Goal: Task Accomplishment & Management: Use online tool/utility

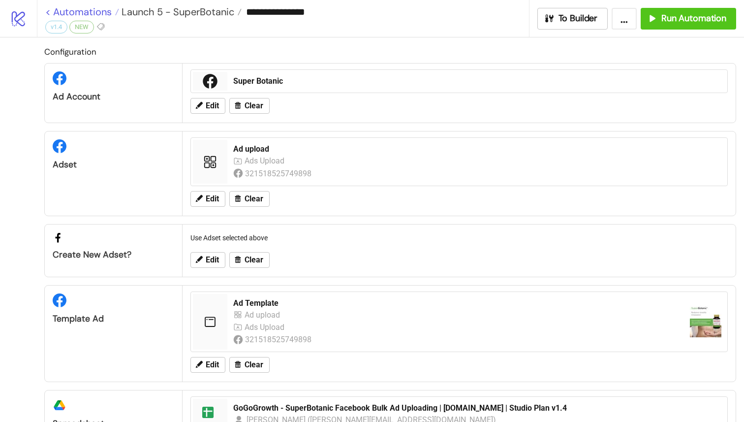
click at [52, 11] on link "< Automations" at bounding box center [82, 12] width 74 height 10
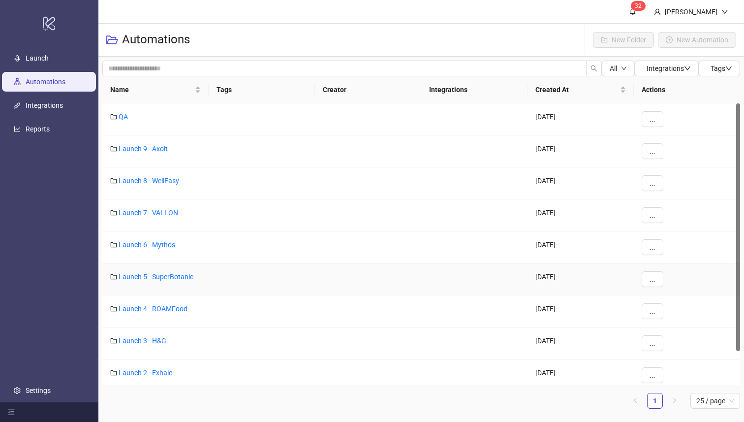
scroll to position [38, 0]
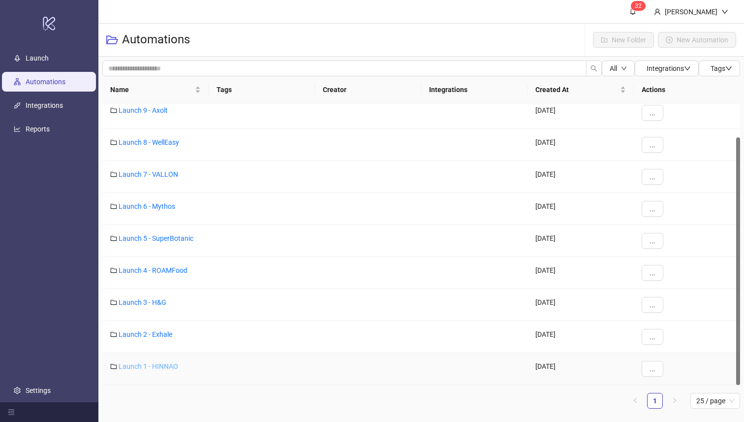
click at [163, 366] on link "Launch 1 - HINNAO" at bounding box center [149, 366] width 60 height 8
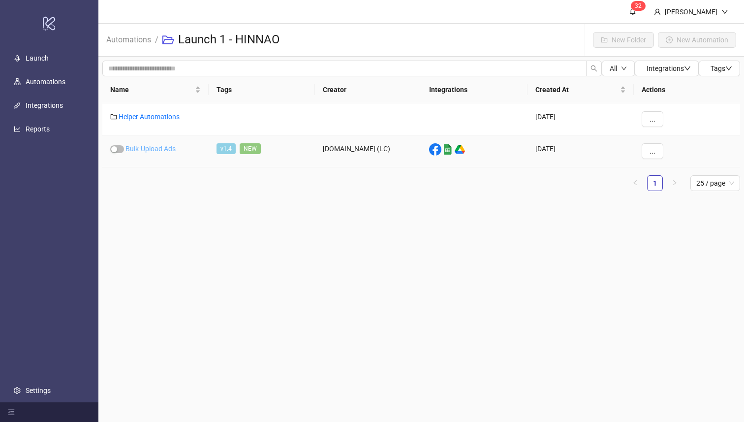
click at [145, 146] on link "Bulk-Upload Ads" at bounding box center [151, 149] width 50 height 8
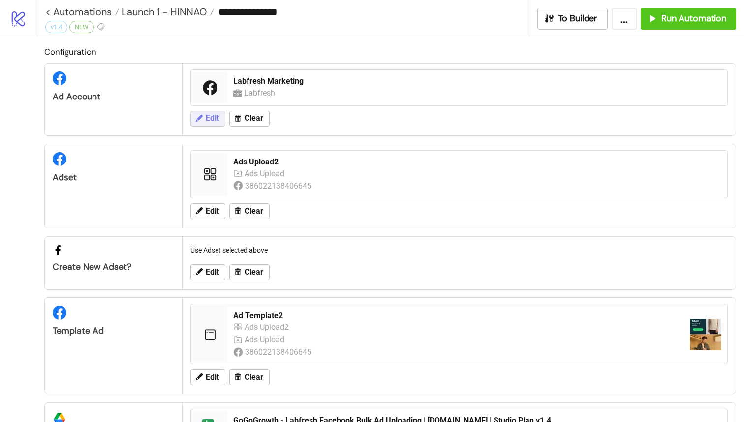
click at [206, 115] on span "Edit" at bounding box center [212, 118] width 13 height 9
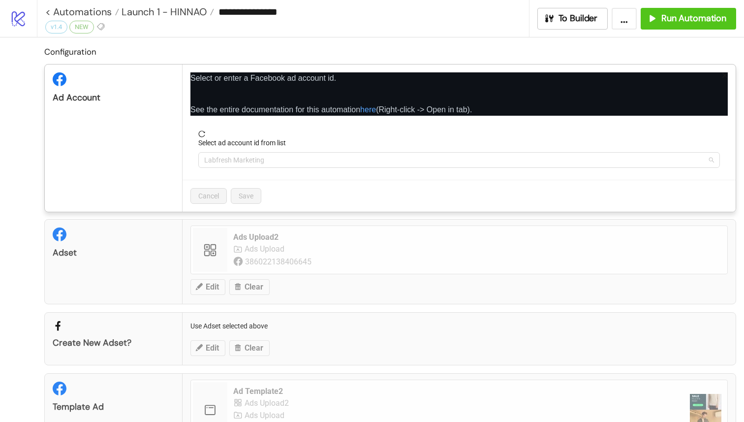
click at [247, 160] on span "Labfresh Marketing" at bounding box center [459, 160] width 510 height 15
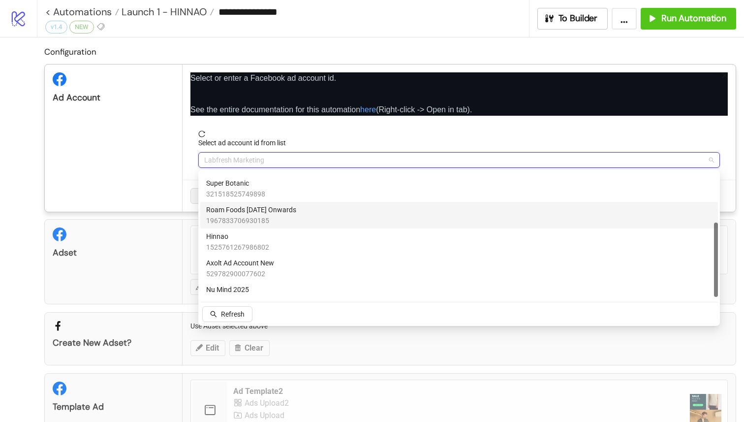
scroll to position [87, 0]
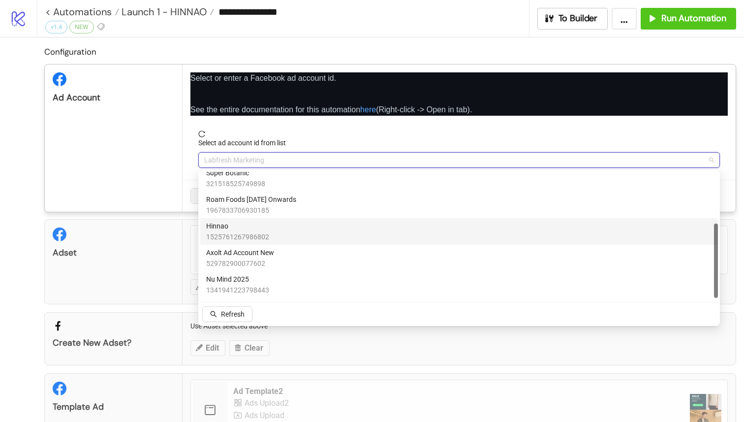
click at [277, 226] on div "Hinnao 1525761267986802" at bounding box center [459, 232] width 506 height 22
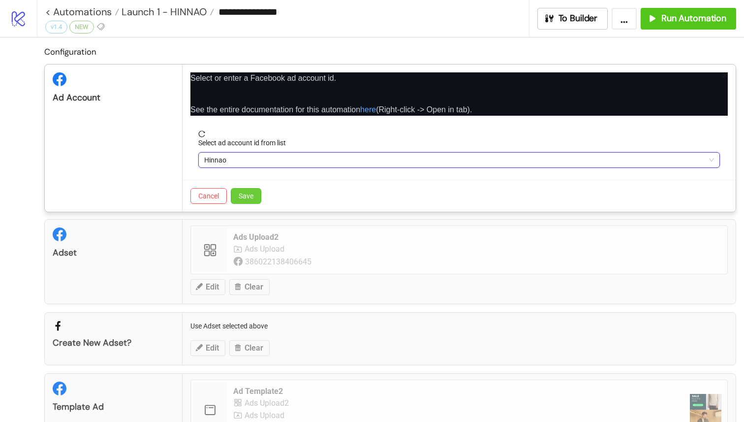
click at [248, 197] on span "Save" at bounding box center [246, 196] width 15 height 8
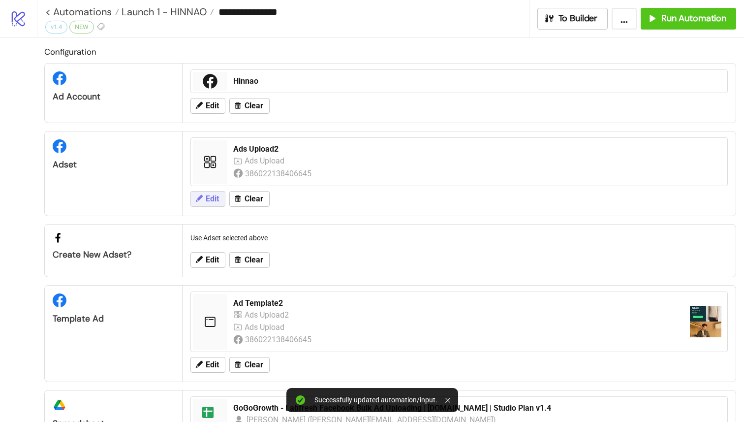
click at [216, 203] on span "Edit" at bounding box center [212, 198] width 13 height 9
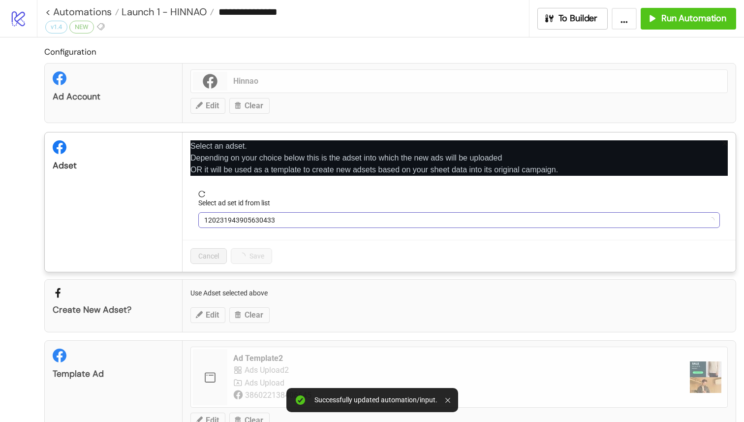
click at [245, 218] on span "120231943905630433" at bounding box center [459, 220] width 510 height 15
click at [288, 221] on span "Ads Upload2" at bounding box center [459, 220] width 510 height 15
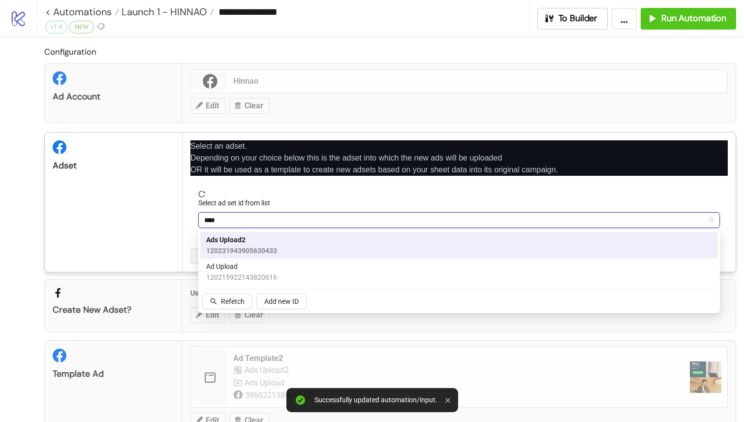
type input "*****"
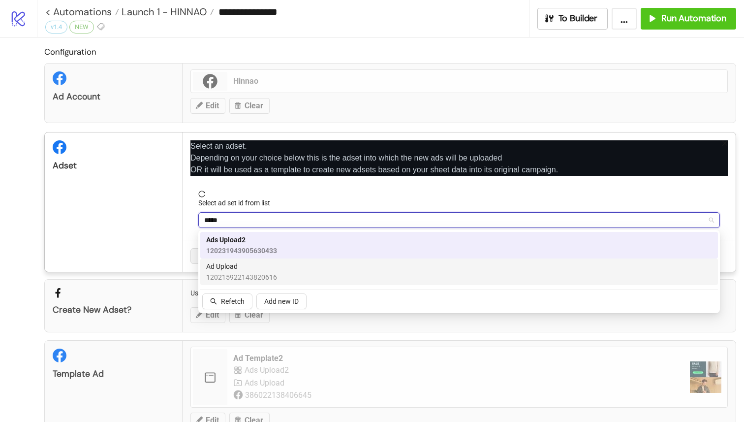
click at [253, 272] on span "120215922143820616" at bounding box center [241, 277] width 71 height 11
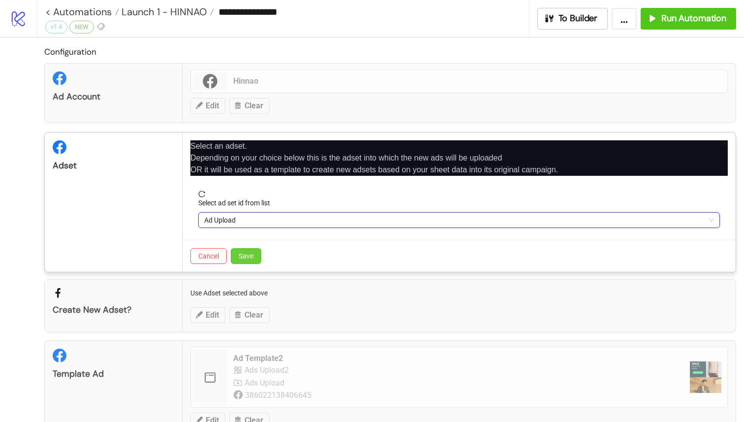
click at [239, 256] on span "Save" at bounding box center [246, 256] width 15 height 8
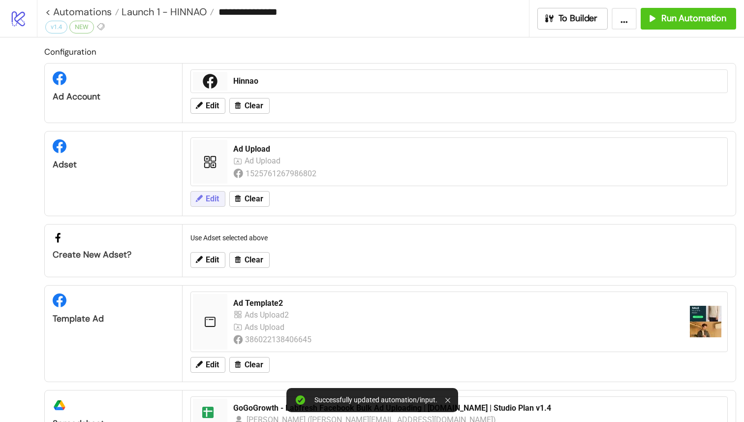
click at [217, 197] on span "Edit" at bounding box center [212, 198] width 13 height 9
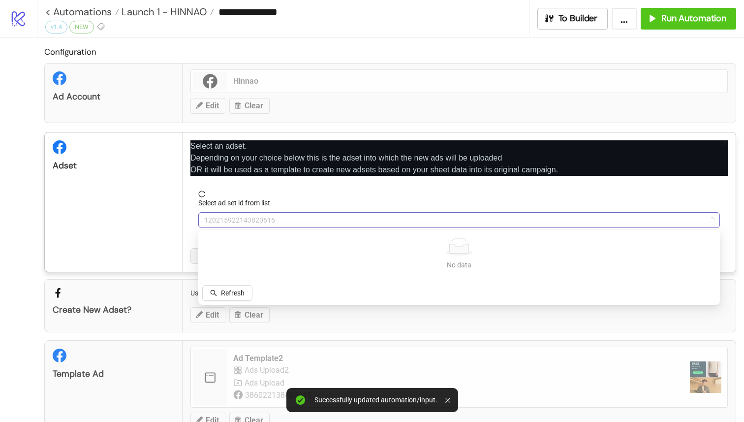
click at [245, 218] on span "120215922143820616" at bounding box center [459, 220] width 510 height 15
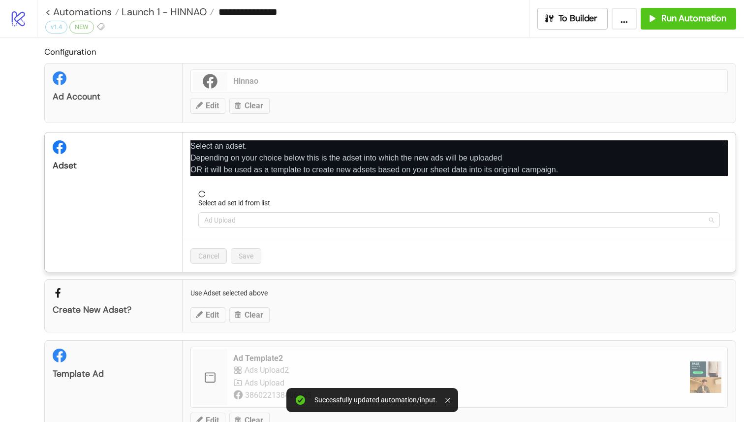
click at [289, 219] on span "Ad Upload" at bounding box center [459, 220] width 510 height 15
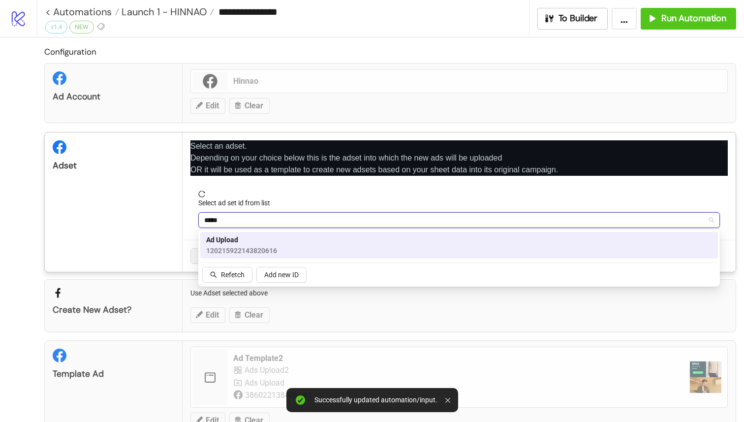
type input "*****"
click at [171, 248] on div "Adset" at bounding box center [114, 201] width 138 height 139
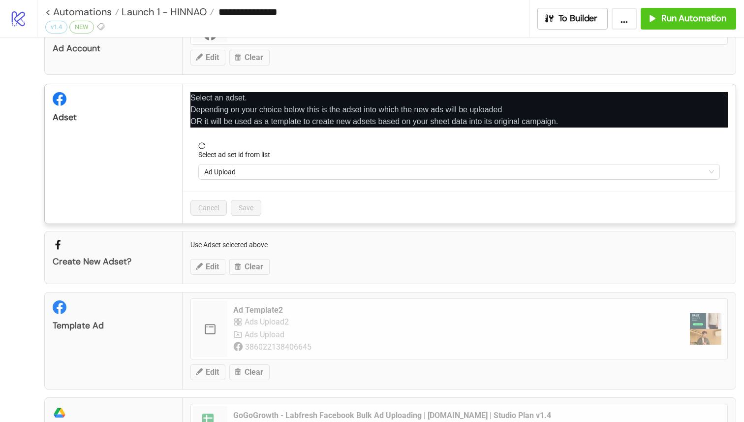
scroll to position [63, 0]
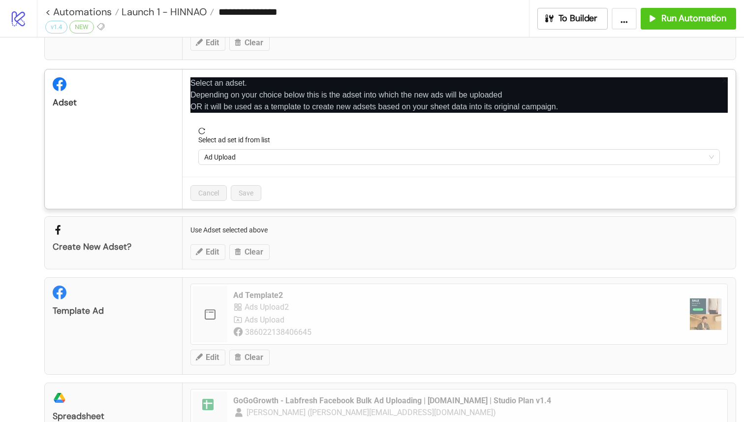
click at [335, 254] on div "**********" at bounding box center [372, 211] width 744 height 422
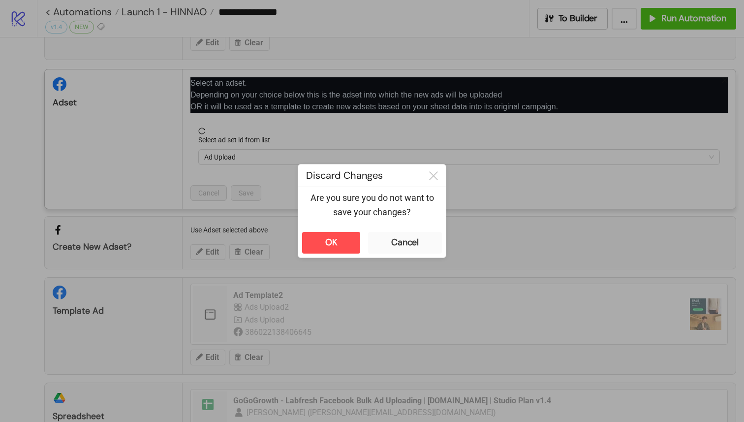
click at [361, 232] on div "OK Cancel" at bounding box center [372, 243] width 148 height 30
click at [343, 244] on button "OK" at bounding box center [331, 243] width 58 height 22
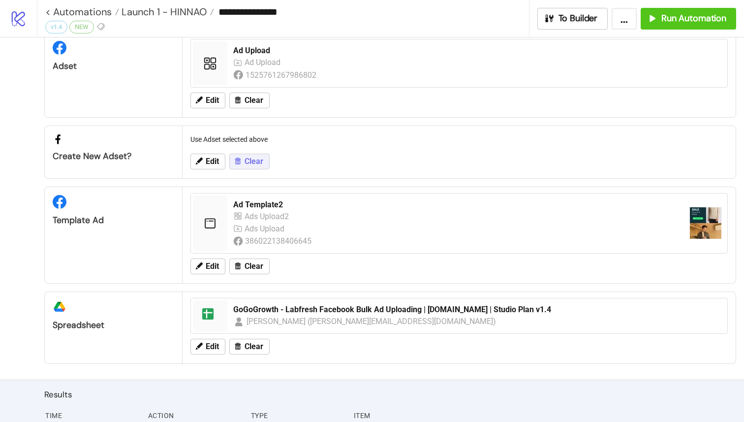
scroll to position [108, 0]
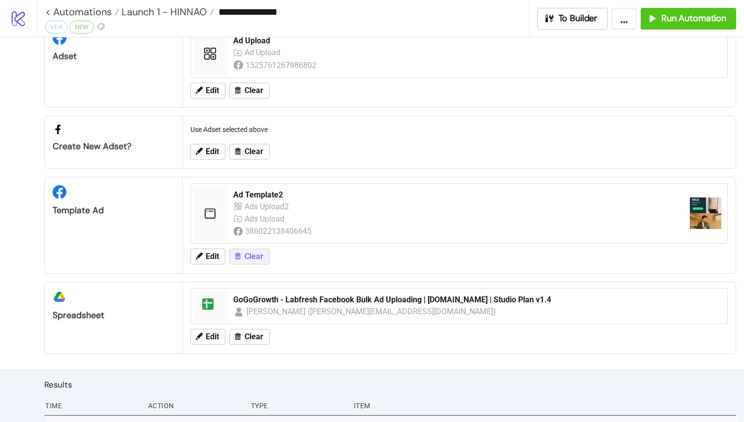
click at [241, 260] on icon at bounding box center [237, 256] width 9 height 9
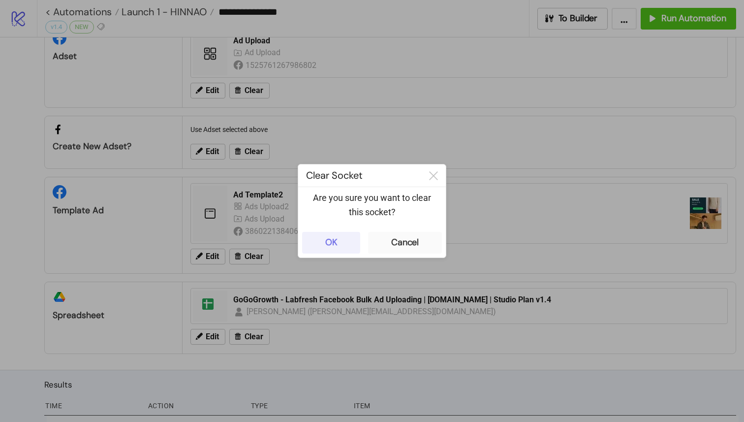
click at [345, 238] on button "OK" at bounding box center [331, 243] width 58 height 22
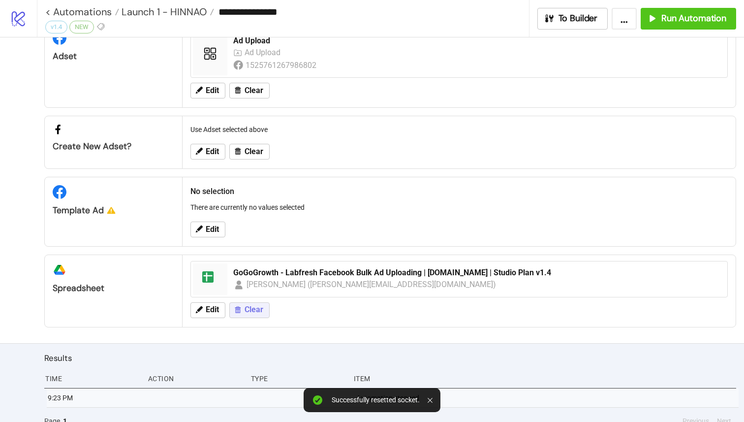
click at [254, 309] on span "Clear" at bounding box center [254, 309] width 19 height 9
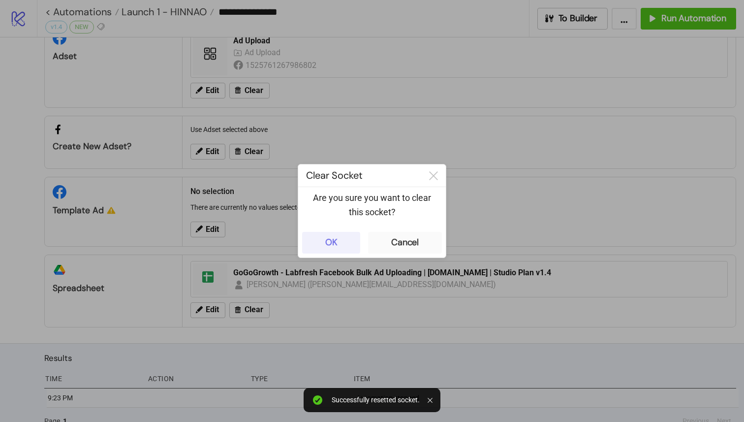
click at [327, 232] on button "OK" at bounding box center [331, 243] width 58 height 22
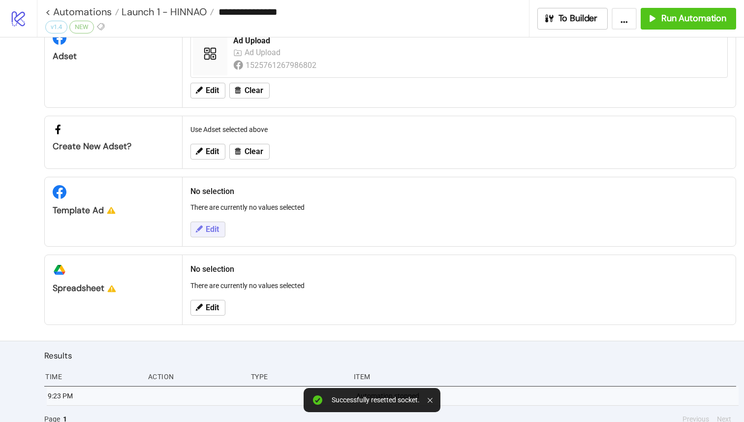
click at [214, 231] on span "Edit" at bounding box center [212, 229] width 13 height 9
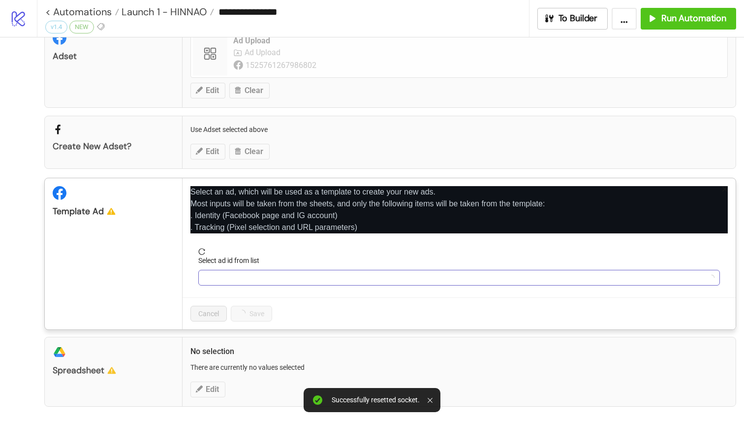
click at [245, 282] on input "Select ad id from list" at bounding box center [454, 277] width 501 height 15
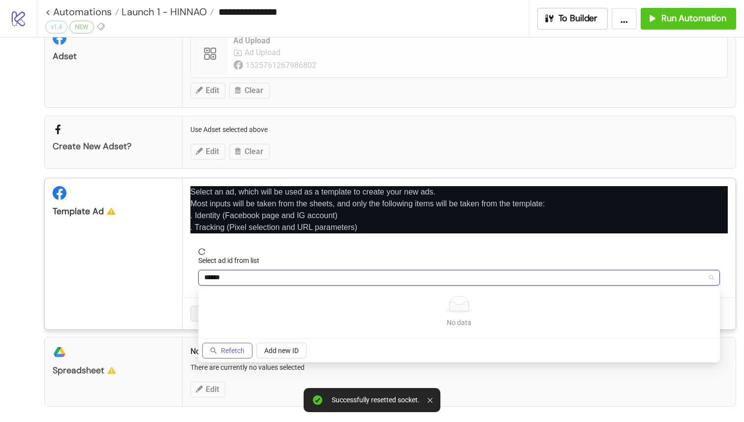
type input "******"
click at [239, 349] on span "Refetch" at bounding box center [233, 351] width 24 height 8
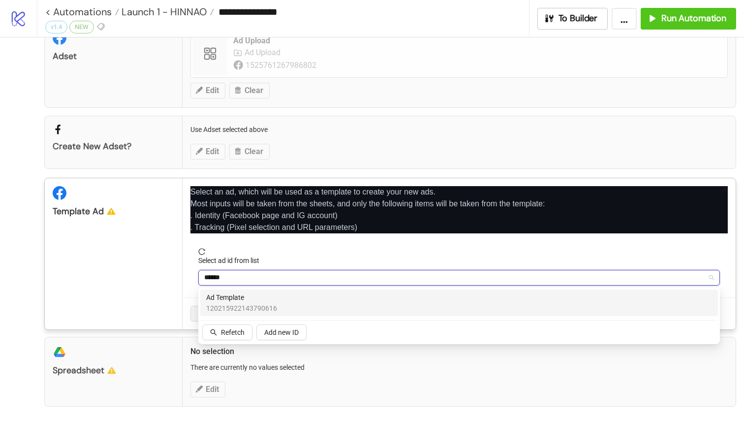
click at [307, 301] on div "Ad Template 120215922143790616" at bounding box center [459, 303] width 506 height 22
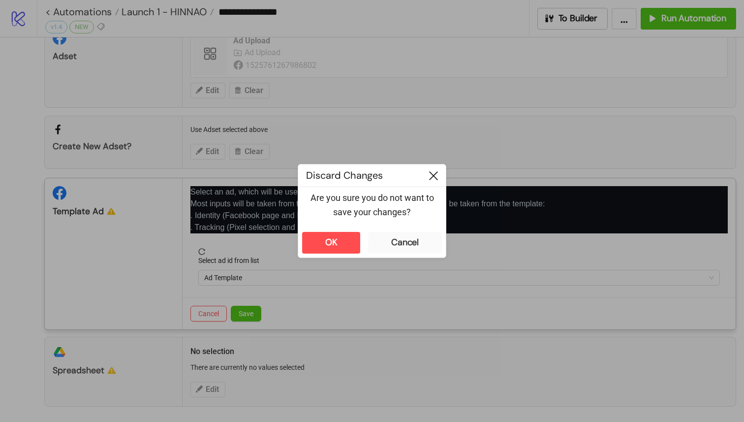
click at [433, 178] on icon at bounding box center [433, 175] width 9 height 9
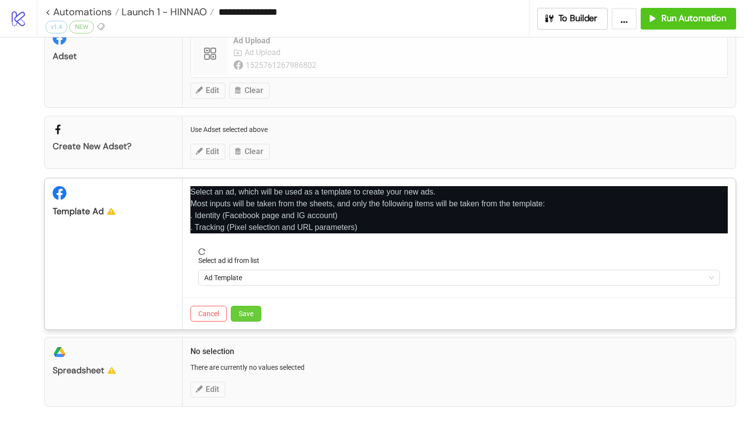
click at [248, 317] on span "Save" at bounding box center [246, 314] width 15 height 8
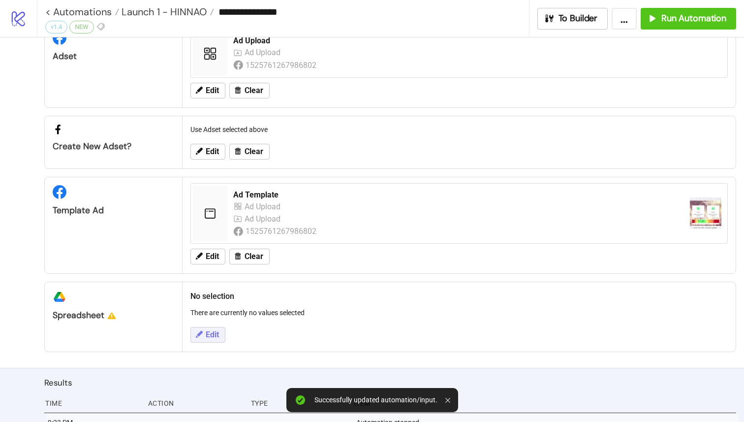
click at [195, 336] on icon at bounding box center [198, 334] width 9 height 9
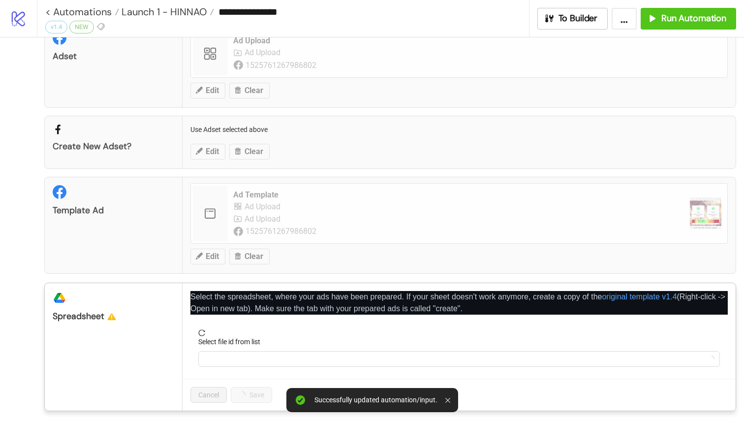
click at [236, 349] on div "Select file id from list" at bounding box center [459, 343] width 522 height 15
click at [239, 354] on input "Select file id from list" at bounding box center [454, 358] width 501 height 15
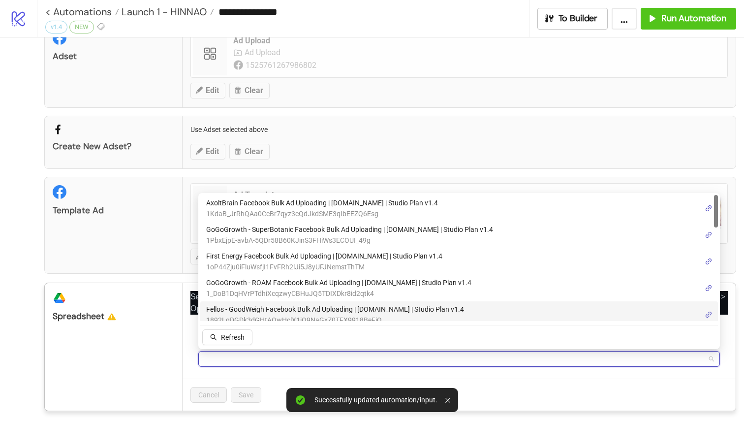
click at [26, 310] on div "Configuration Ad Account Hinnao Edit Clear Adset Ad Upload Ad Upload 1525761267…" at bounding box center [372, 177] width 744 height 497
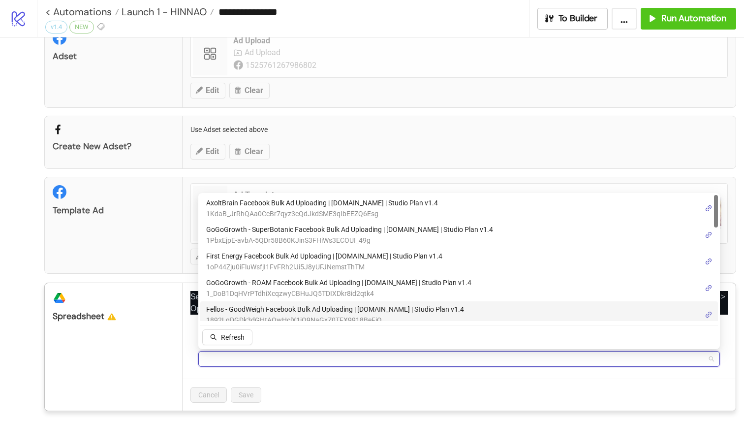
click at [230, 362] on input "Select file id from list" at bounding box center [454, 358] width 501 height 15
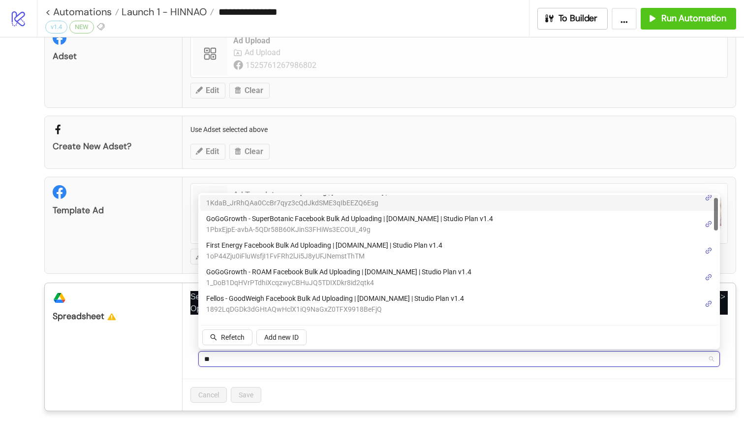
scroll to position [0, 0]
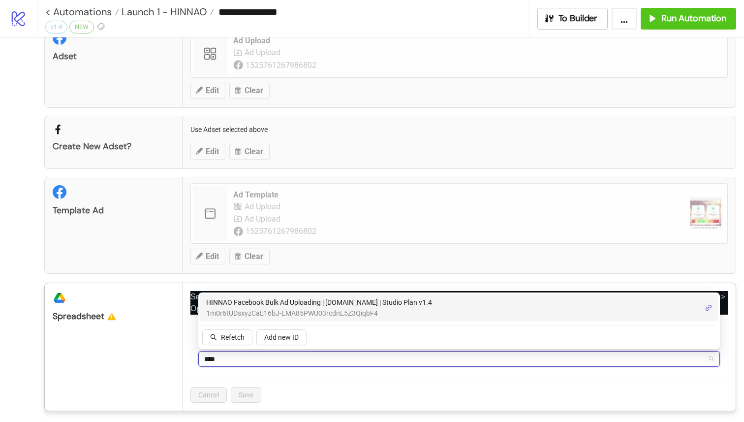
type input "*****"
click at [306, 304] on span "HINNAO Facebook Bulk Ad Uploading | [DOMAIN_NAME] | Studio Plan v1.4" at bounding box center [319, 302] width 226 height 11
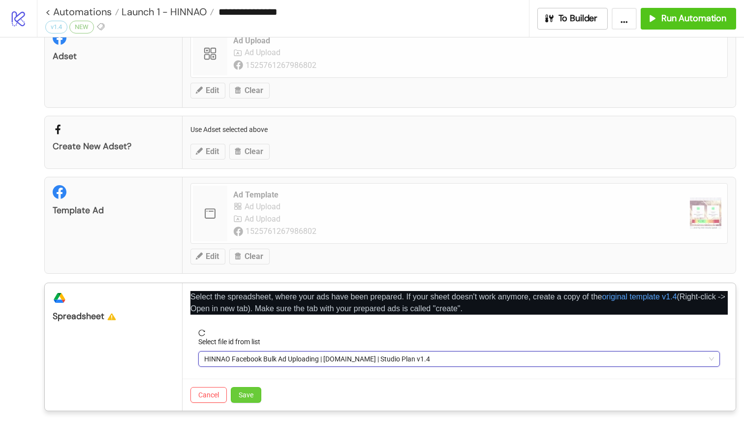
click at [253, 394] on span "Save" at bounding box center [246, 395] width 15 height 8
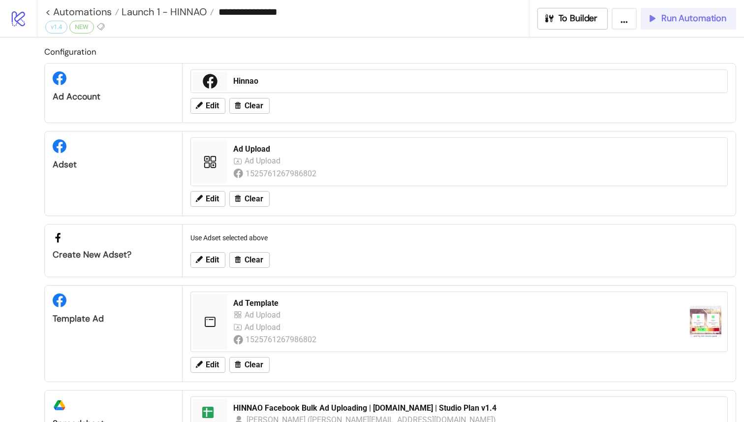
click at [672, 25] on button "Run Automation" at bounding box center [688, 19] width 95 height 22
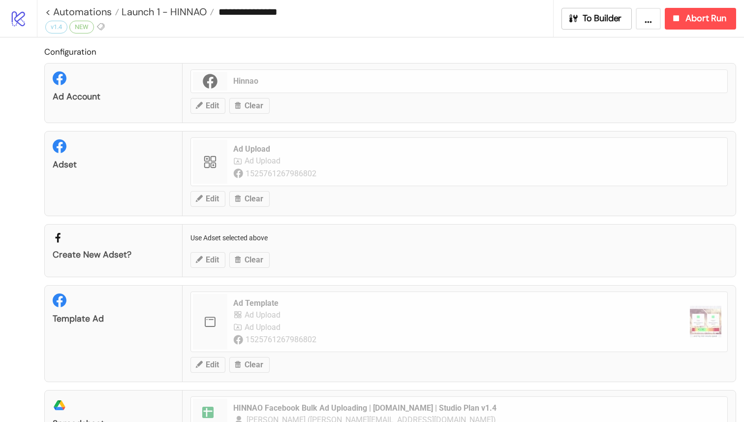
scroll to position [167, 0]
